Goal: Transaction & Acquisition: Obtain resource

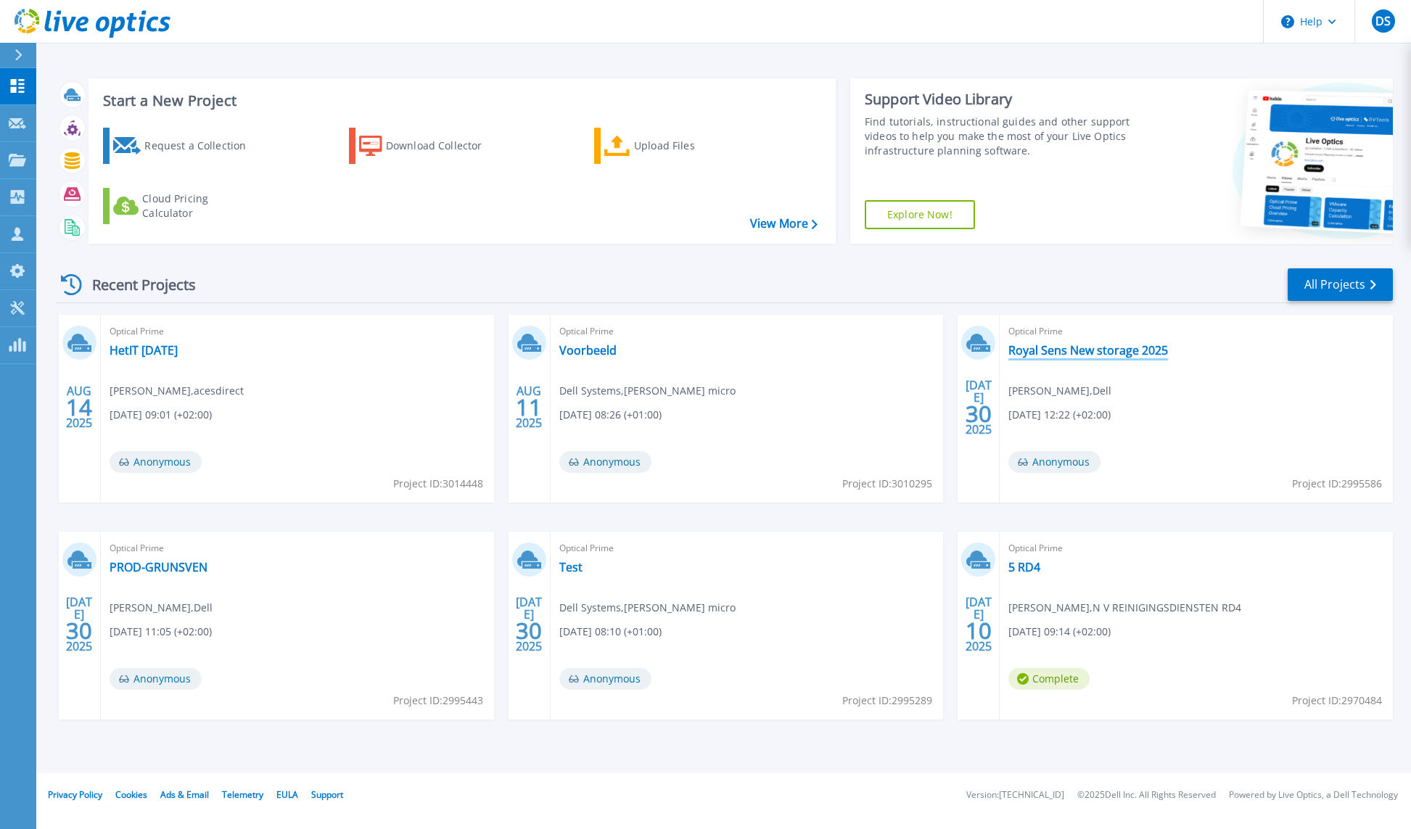
click at [1055, 347] on link "Royal Sens New storage 2025" at bounding box center [1088, 350] width 160 height 15
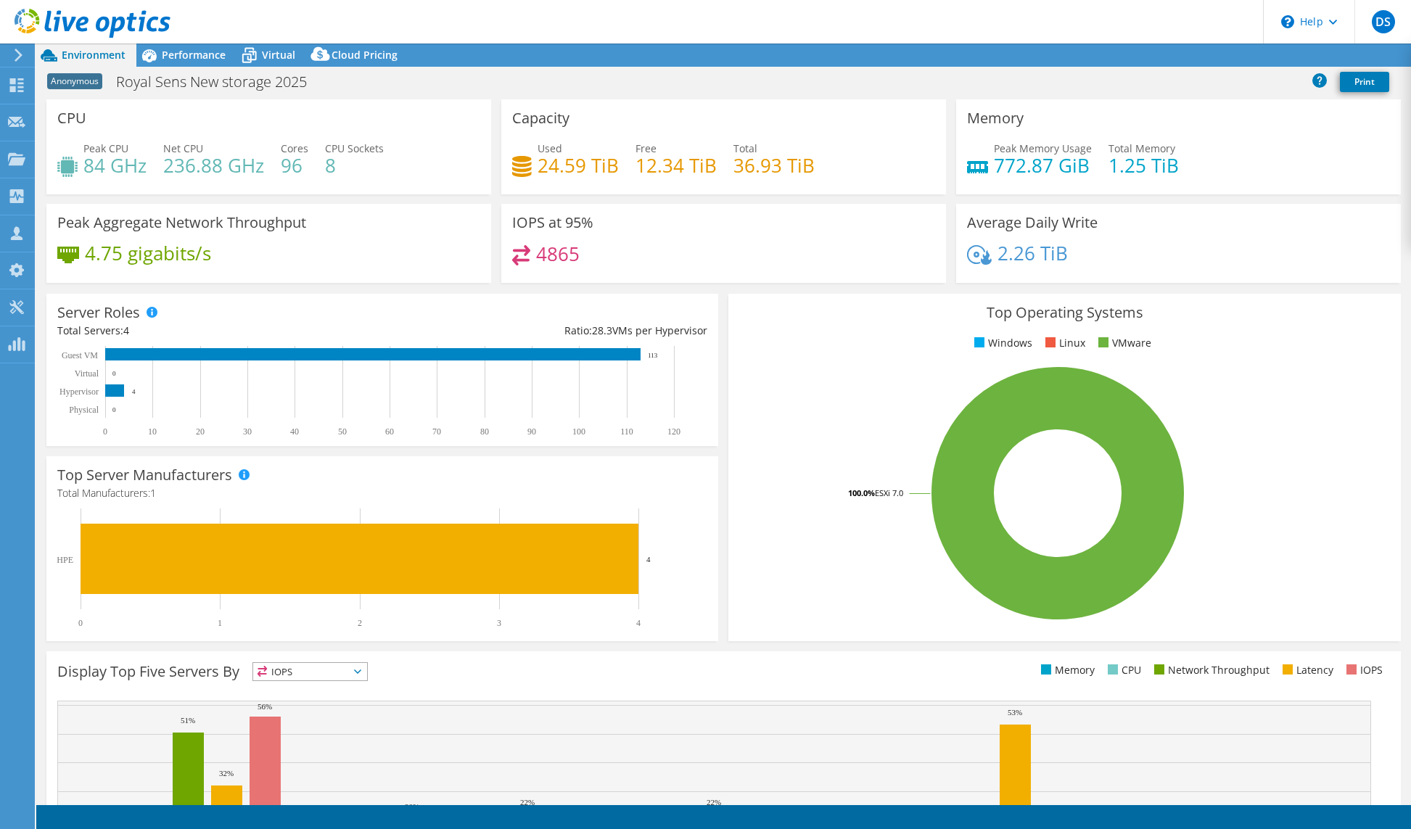
select select "USD"
click at [565, 79] on div "Anonymous Royal Sens New storage 2025 Print" at bounding box center [723, 81] width 1374 height 27
click at [964, 17] on header "DS Partner Team Member Dell Systems [DOMAIN_NAME][EMAIL_ADDRESS][DOMAIN_NAME] […" at bounding box center [705, 22] width 1411 height 44
click at [351, 57] on span "Cloud Pricing" at bounding box center [364, 55] width 66 height 14
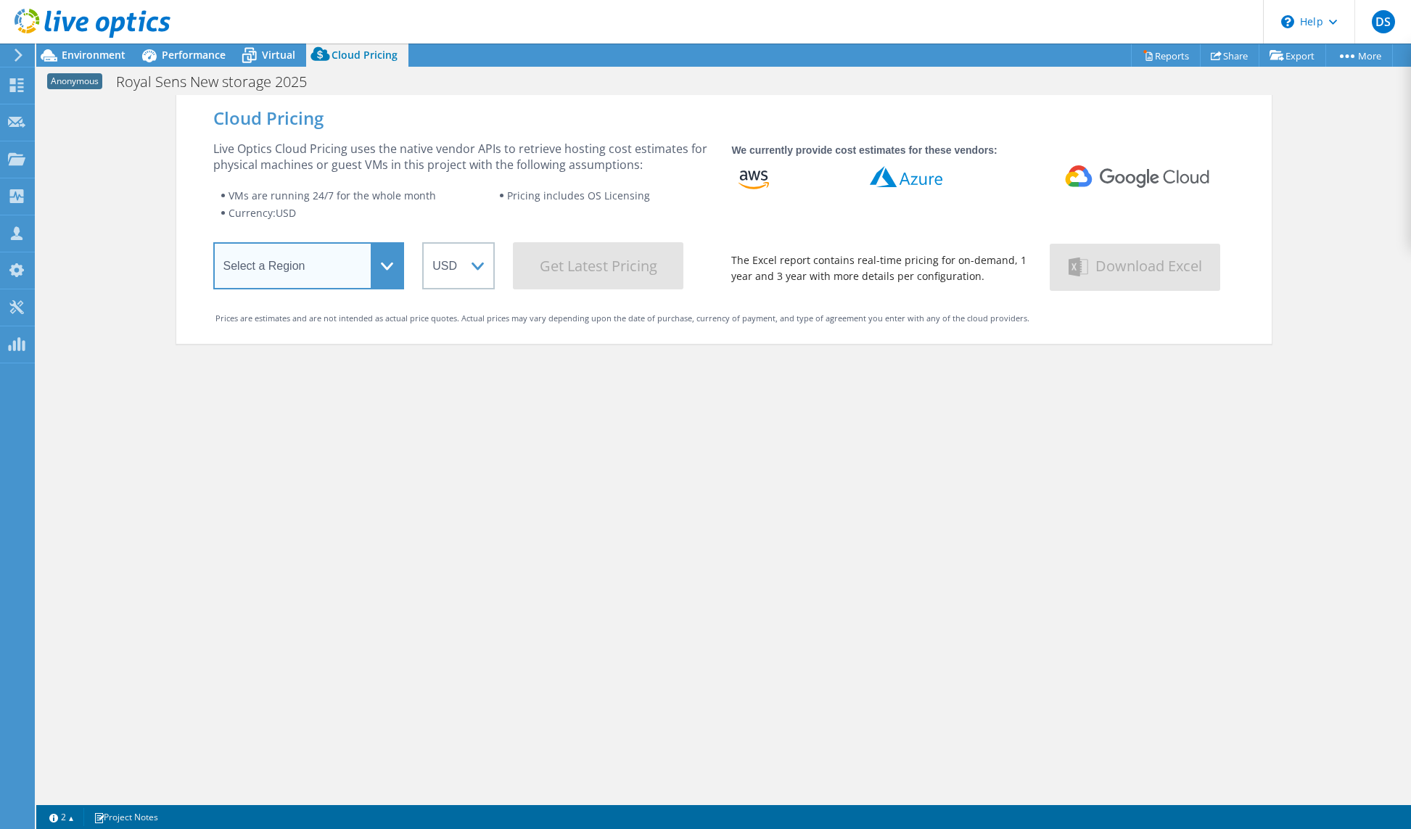
click at [279, 261] on select "Select a Region [GEOGRAPHIC_DATA] ([GEOGRAPHIC_DATA]) [GEOGRAPHIC_DATA] ([GEOGR…" at bounding box center [308, 265] width 191 height 47
select select "EUFrankfurt"
click at [213, 245] on select "Select a Region [GEOGRAPHIC_DATA] ([GEOGRAPHIC_DATA]) [GEOGRAPHIC_DATA] ([GEOGR…" at bounding box center [308, 265] width 191 height 47
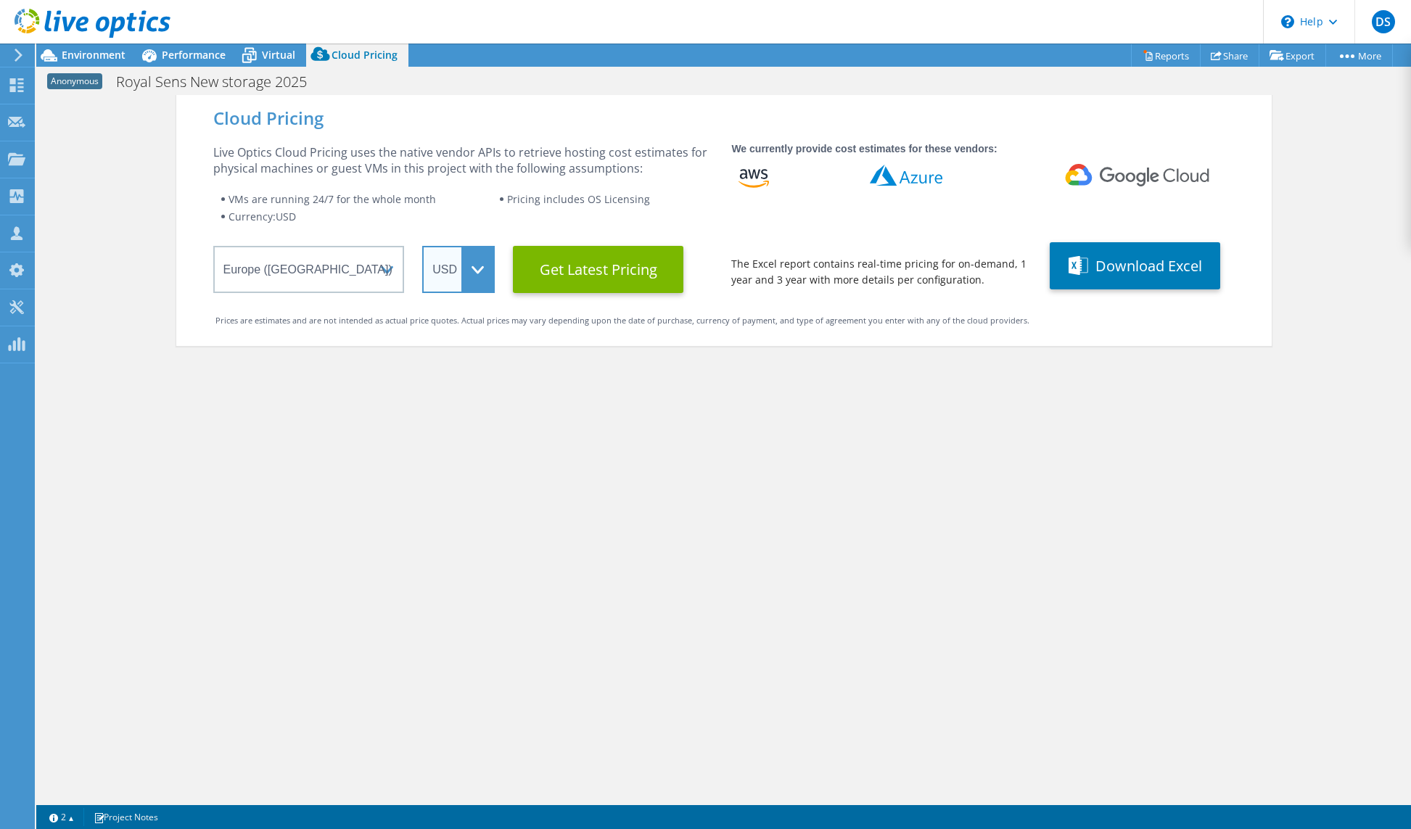
click at [453, 271] on select "ARS AUD BRL CAD CHF CLP CNY DKK EUR GBP HKD HUF INR JPY MXN MYR NOK NZD PEN SEK…" at bounding box center [458, 269] width 73 height 47
click at [422, 246] on select "ARS AUD BRL CAD CHF CLP CNY DKK EUR GBP HKD HUF INR JPY MXN MYR NOK NZD PEN SEK…" at bounding box center [458, 269] width 73 height 47
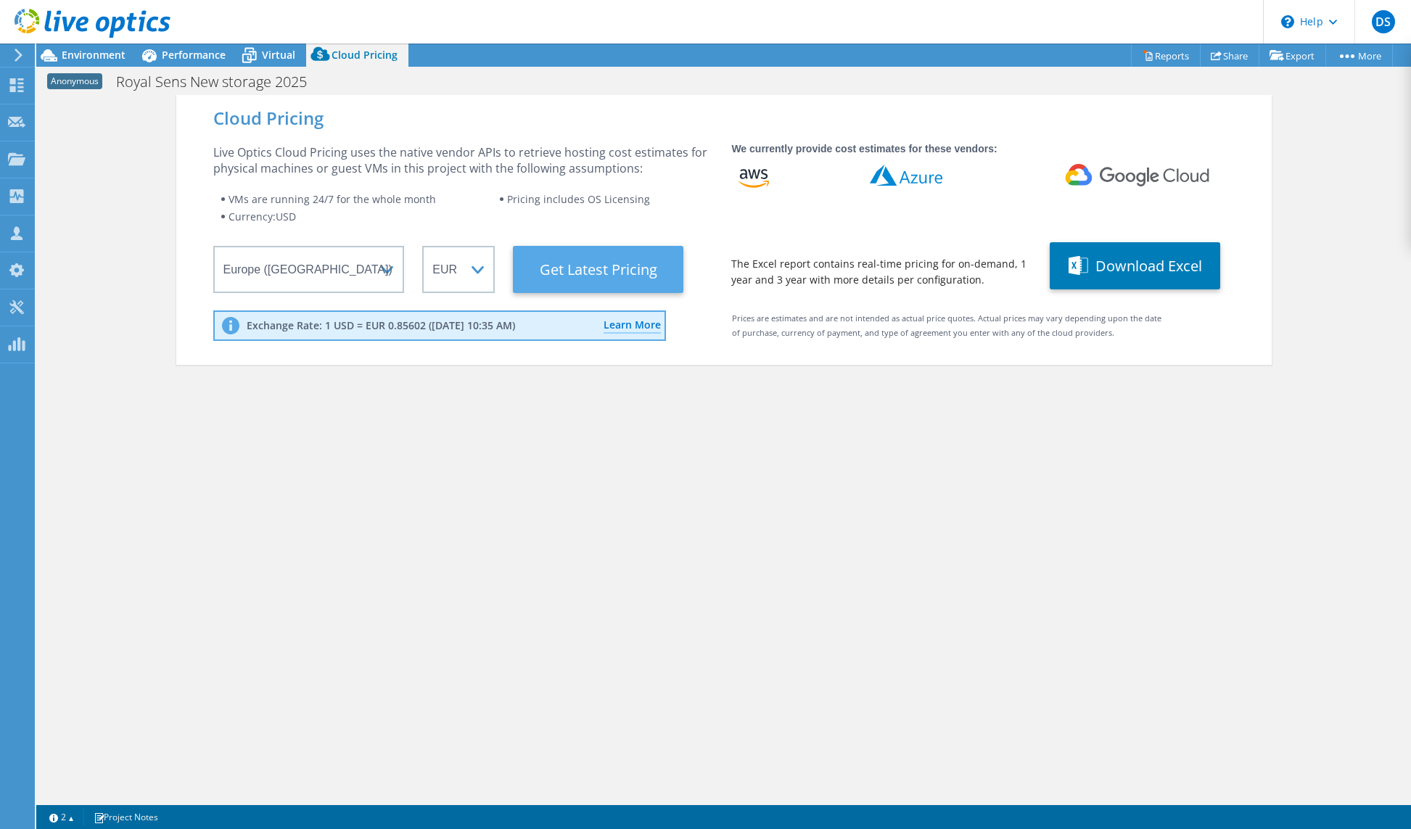
click at [566, 272] on Latest "Get Latest Pricing" at bounding box center [598, 269] width 170 height 47
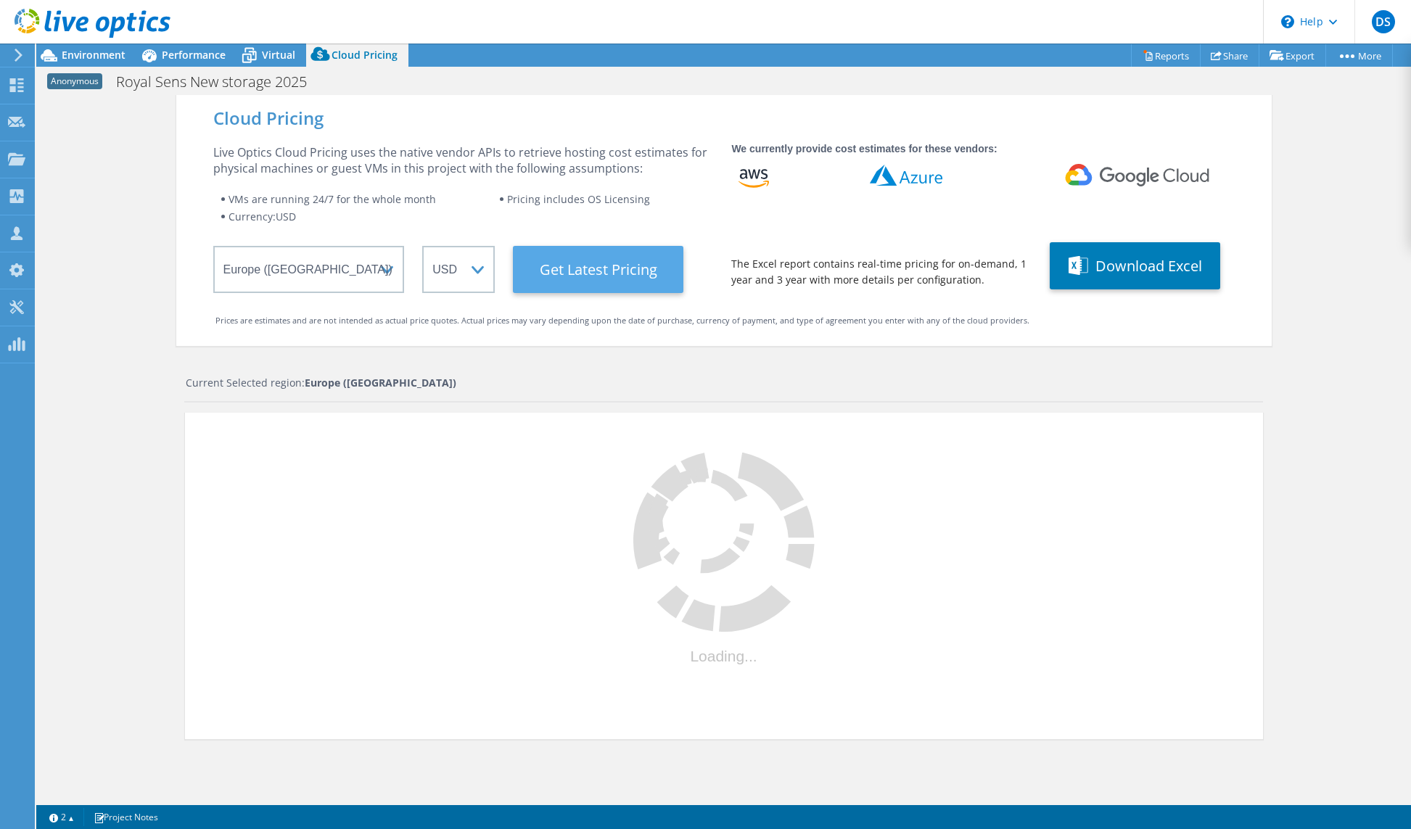
select select "EUR"
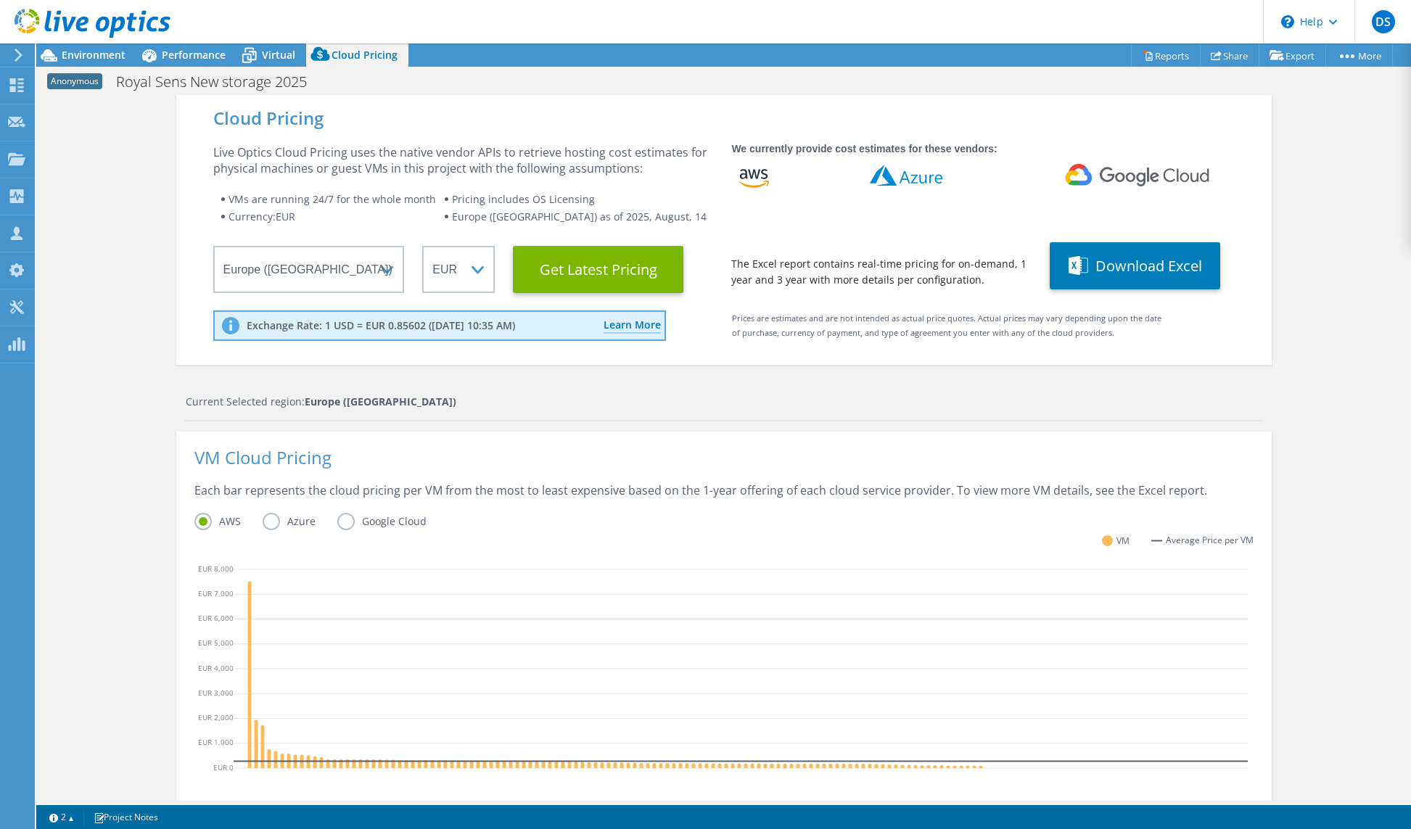
scroll to position [205, 0]
click at [131, 615] on div "Cloud Pricing Live Optics Cloud Pricing uses the native vendor APIs to retrieve…" at bounding box center [723, 589] width 1374 height 988
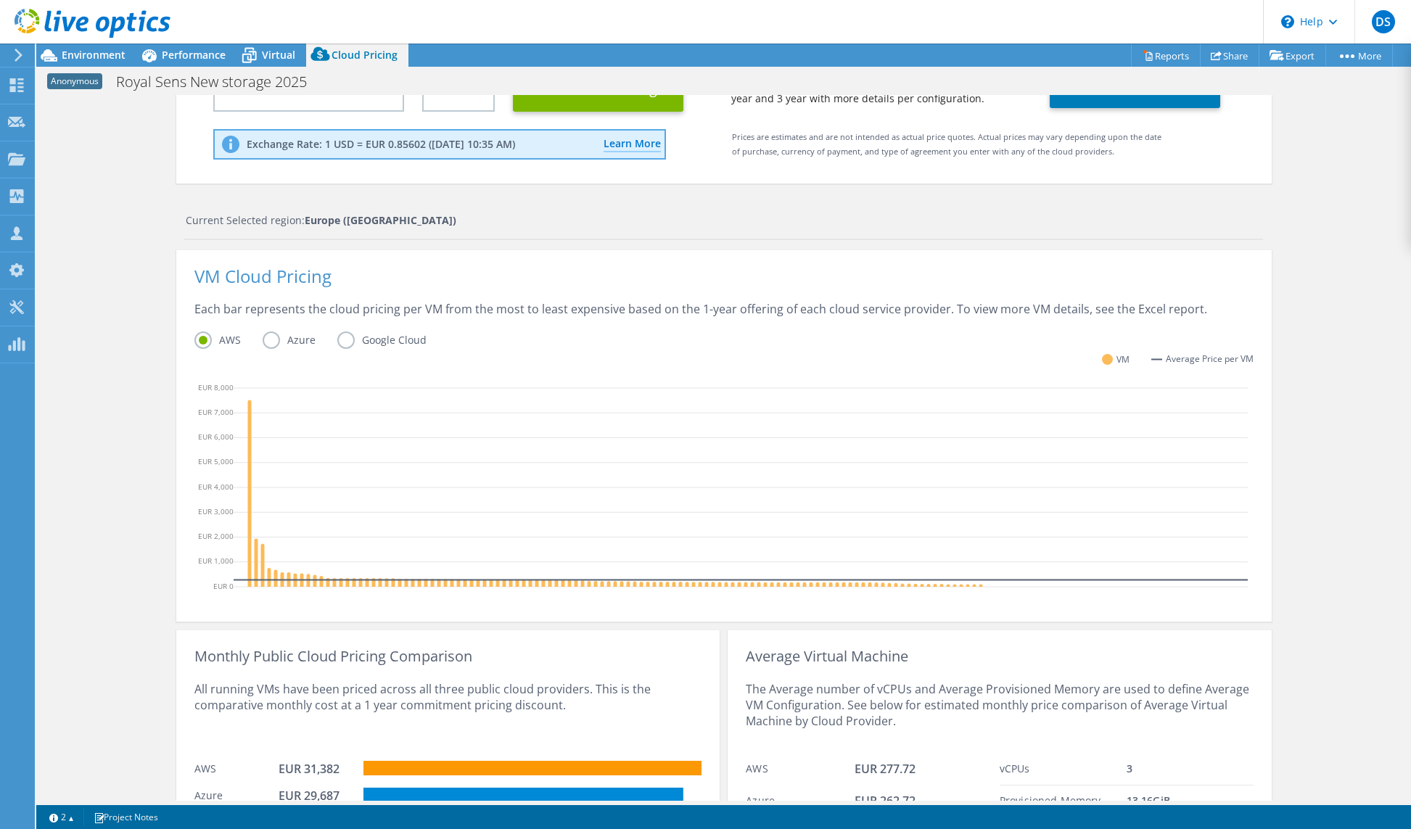
scroll to position [282, 0]
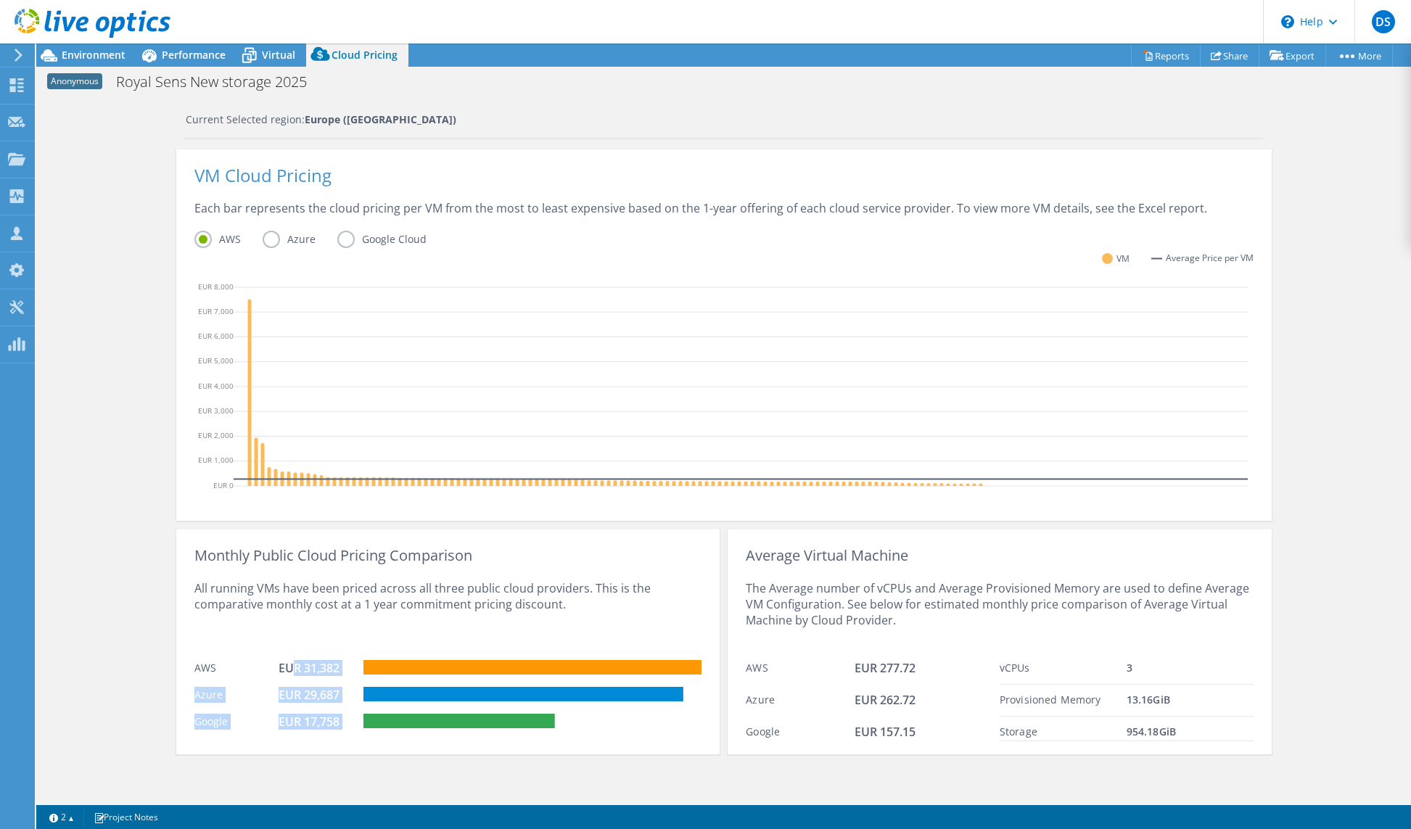
drag, startPoint x: 287, startPoint y: 672, endPoint x: 363, endPoint y: 718, distance: 89.2
click at [363, 718] on div "Monthly Public Cloud Pricing Comparison All running VMs have been priced across…" at bounding box center [447, 641] width 543 height 225
click at [1157, 59] on link "Reports" at bounding box center [1166, 55] width 70 height 22
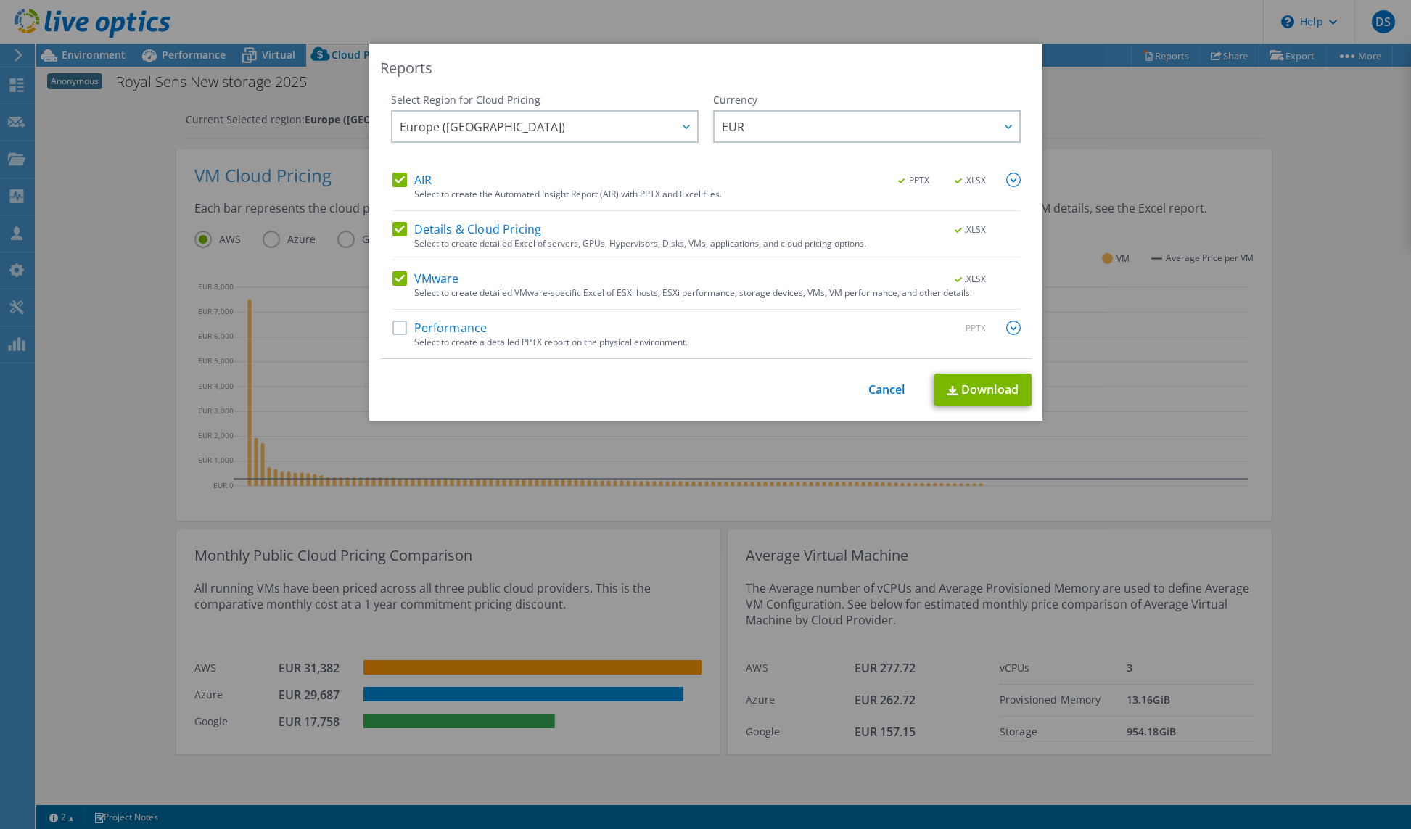
click at [397, 329] on label "Performance" at bounding box center [439, 328] width 95 height 15
click at [0, 0] on input "Performance" at bounding box center [0, 0] width 0 height 0
click at [963, 385] on link "Download" at bounding box center [982, 390] width 97 height 33
click at [784, 37] on div "Reports Select Region for Cloud Pricing Asia Pacific ([GEOGRAPHIC_DATA]) [GEOGR…" at bounding box center [705, 414] width 1411 height 829
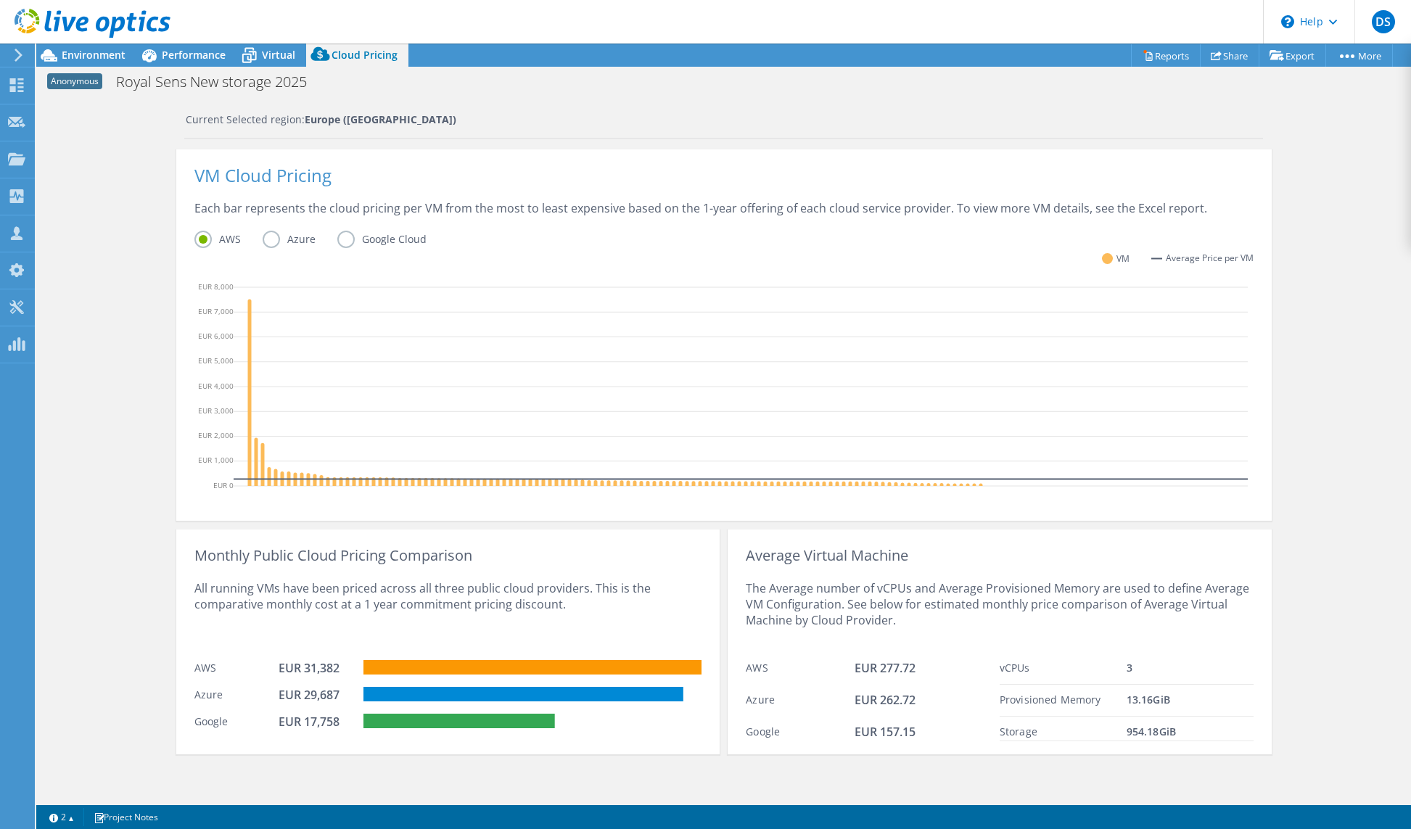
click at [181, 415] on div "VM Cloud Pricing Each bar represents the cloud pricing per VM from the most to …" at bounding box center [723, 334] width 1095 height 371
click at [89, 165] on div "Cloud Pricing Live Optics Cloud Pricing uses the native vendor APIs to retrieve…" at bounding box center [723, 307] width 1374 height 988
